Goal: Navigation & Orientation: Find specific page/section

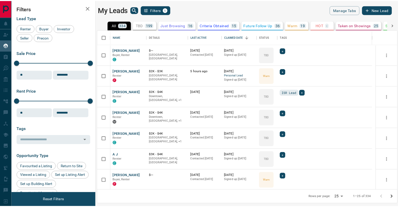
scroll to position [156, 299]
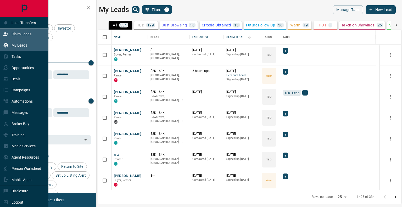
click at [16, 34] on p "Claim Leads" at bounding box center [22, 34] width 20 height 4
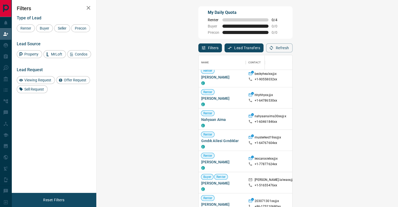
scroll to position [157, 0]
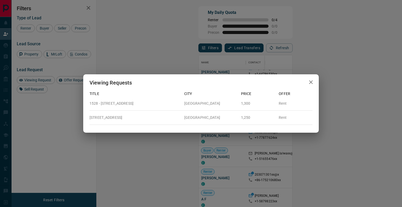
click at [310, 83] on icon "button" at bounding box center [311, 82] width 6 height 6
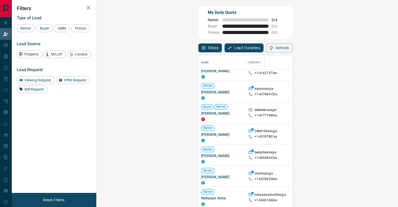
scroll to position [0, 0]
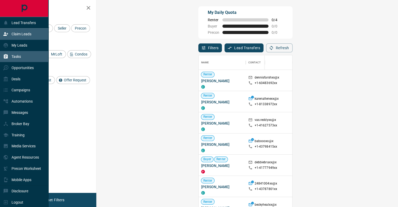
click at [14, 57] on p "Tasks" at bounding box center [16, 56] width 9 height 4
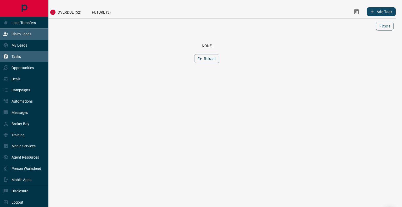
click at [15, 32] on p "Claim Leads" at bounding box center [22, 34] width 20 height 4
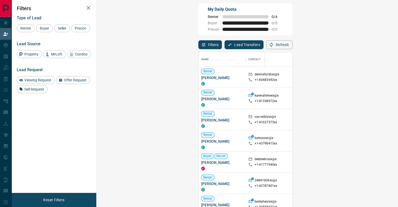
scroll to position [6, 0]
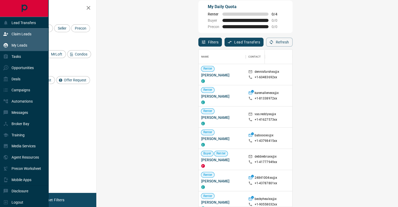
click at [13, 44] on p "My Leads" at bounding box center [20, 45] width 16 height 4
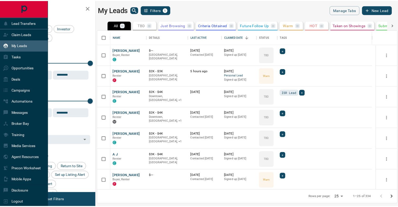
scroll to position [156, 299]
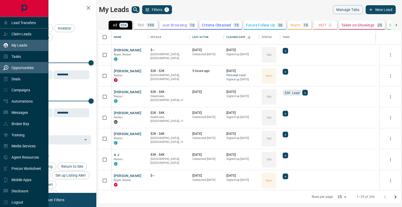
click at [21, 70] on p "Opportunities" at bounding box center [23, 68] width 22 height 4
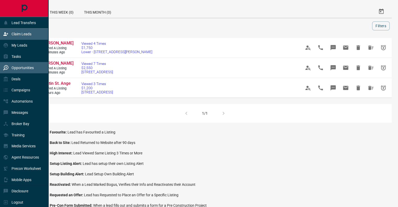
click at [26, 39] on div "Claim Leads" at bounding box center [24, 34] width 48 height 11
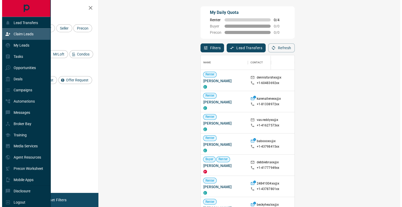
scroll to position [153, 286]
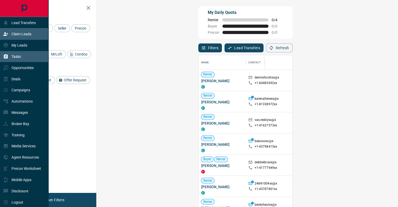
click at [20, 57] on p "Tasks" at bounding box center [16, 56] width 9 height 4
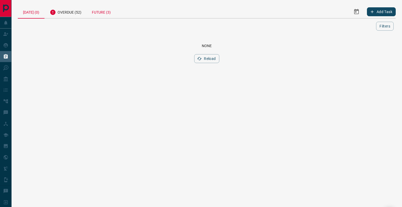
click at [110, 15] on div "Future (3)" at bounding box center [101, 11] width 29 height 13
